Goal: Transaction & Acquisition: Purchase product/service

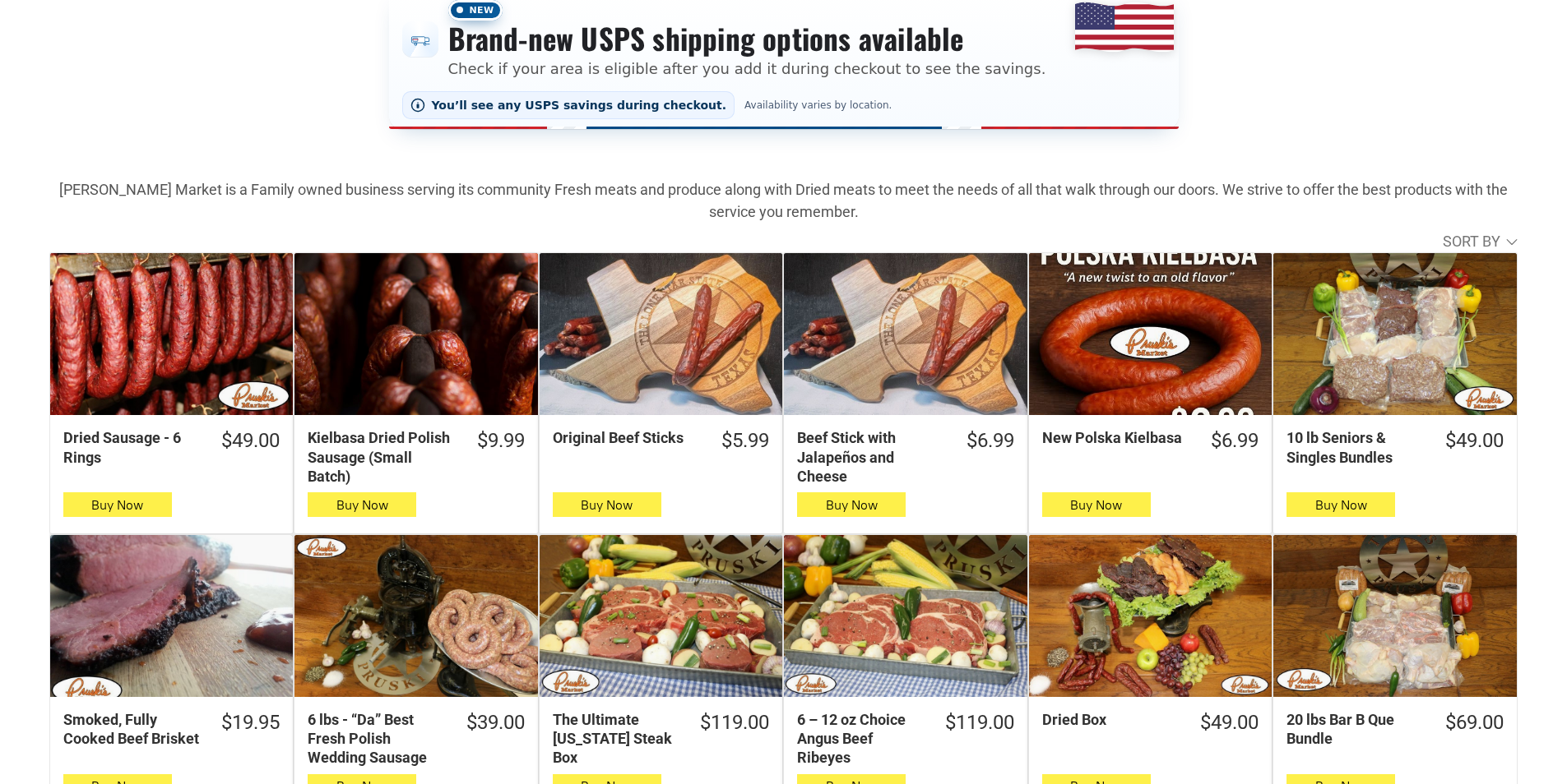
scroll to position [329, 0]
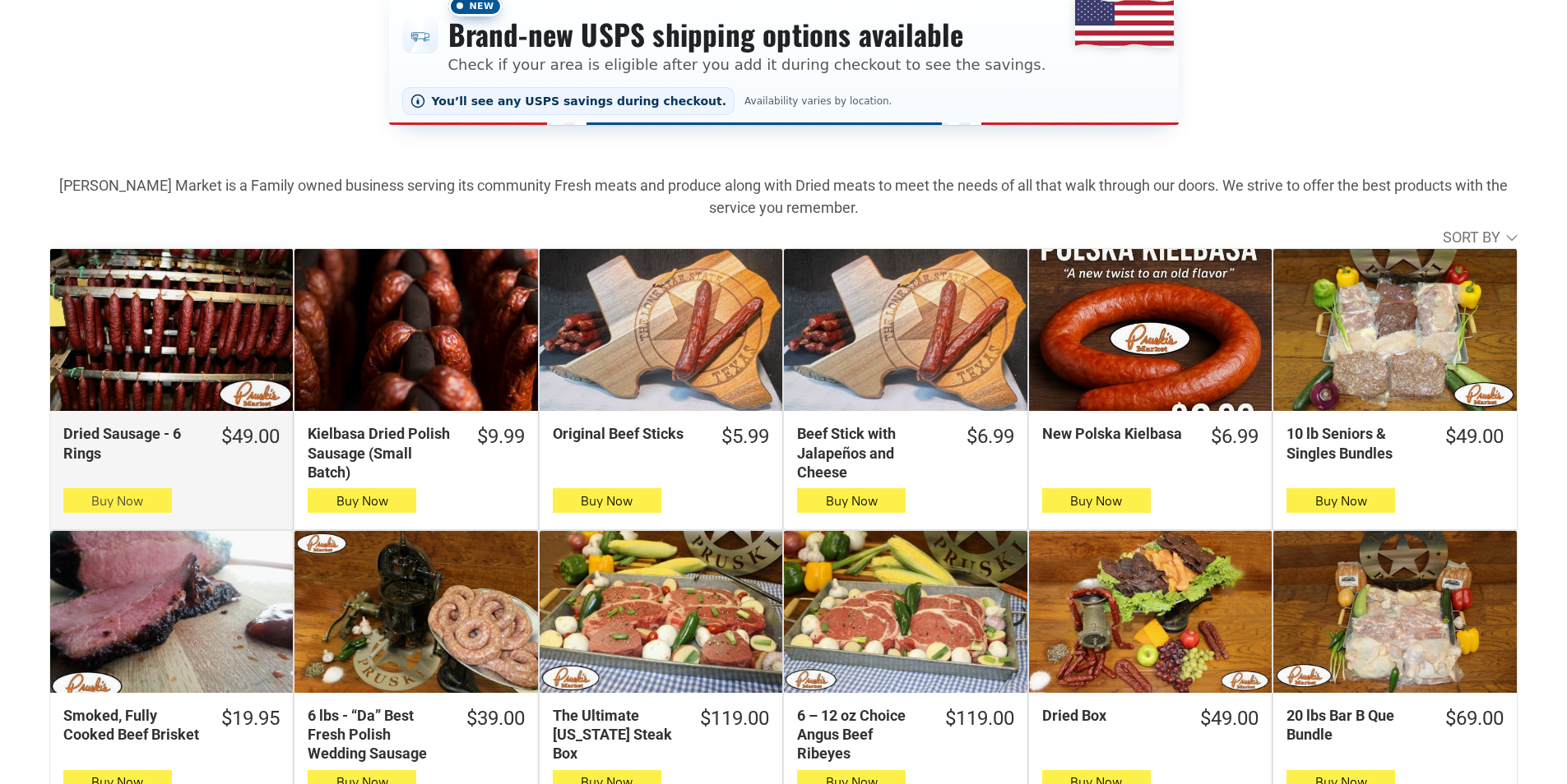
click at [156, 504] on button "Buy Now" at bounding box center [118, 501] width 108 height 25
click at [126, 496] on icon "button" at bounding box center [117, 500] width 17 height 20
click at [83, 509] on button "Buy Now" at bounding box center [118, 501] width 108 height 25
